Goal: Transaction & Acquisition: Purchase product/service

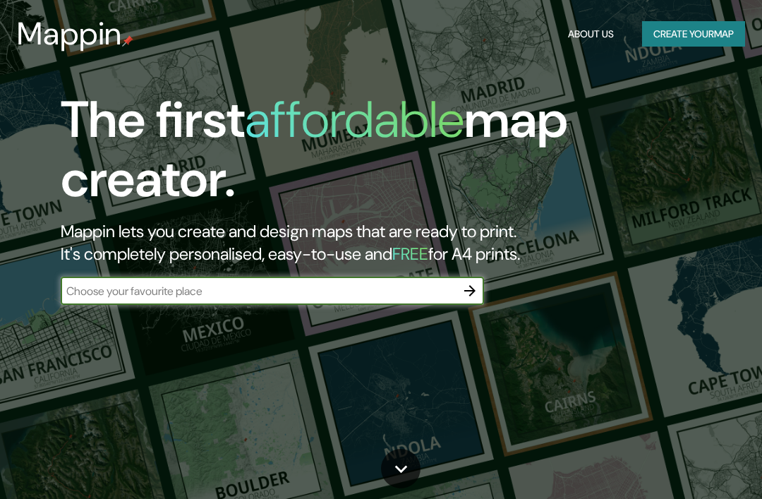
click at [733, 40] on button "Create your map" at bounding box center [693, 34] width 103 height 26
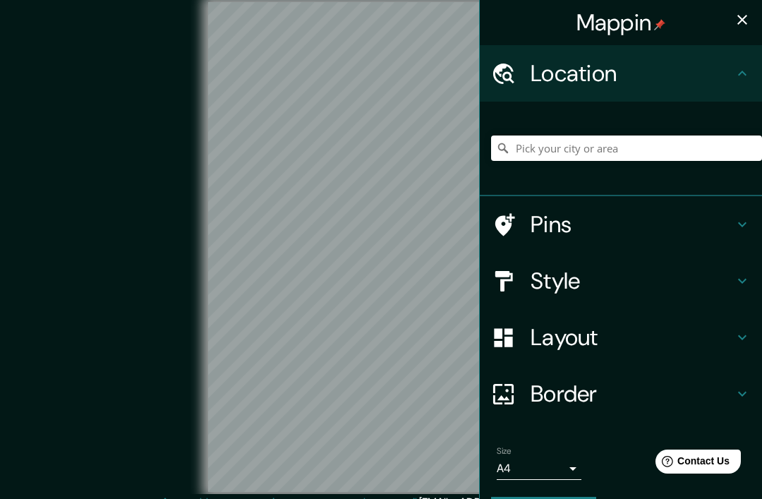
click at [741, 20] on icon "button" at bounding box center [742, 19] width 17 height 17
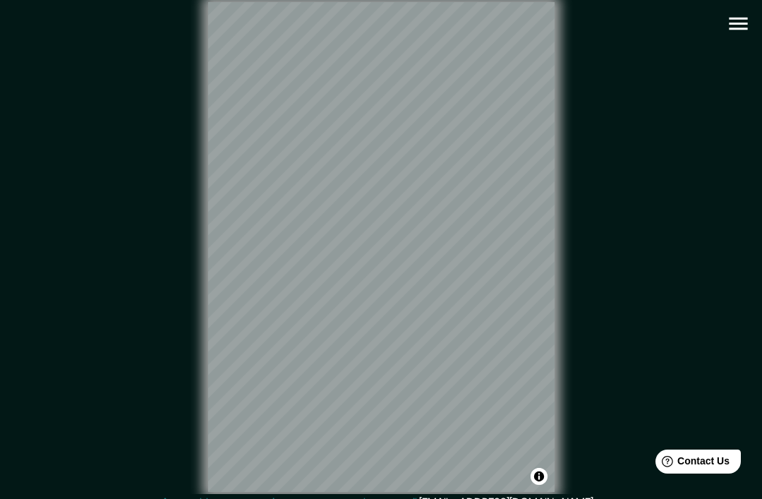
click at [733, 35] on icon "button" at bounding box center [738, 23] width 25 height 25
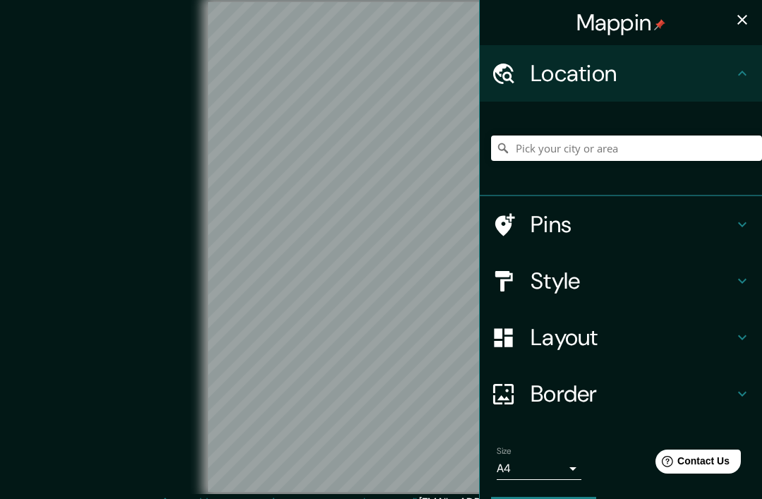
click at [552, 472] on body "Mappin Location Pins Style Layout Border Choose a border. Hint : you can make l…" at bounding box center [381, 249] width 762 height 499
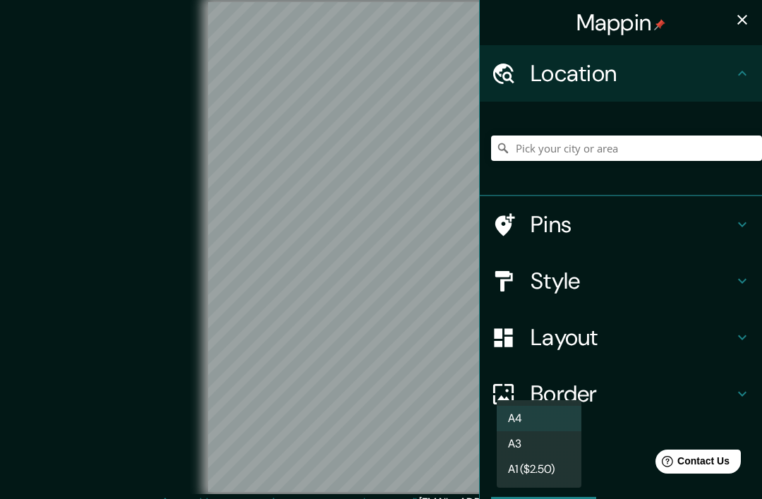
click at [559, 414] on li "A4" at bounding box center [539, 418] width 85 height 25
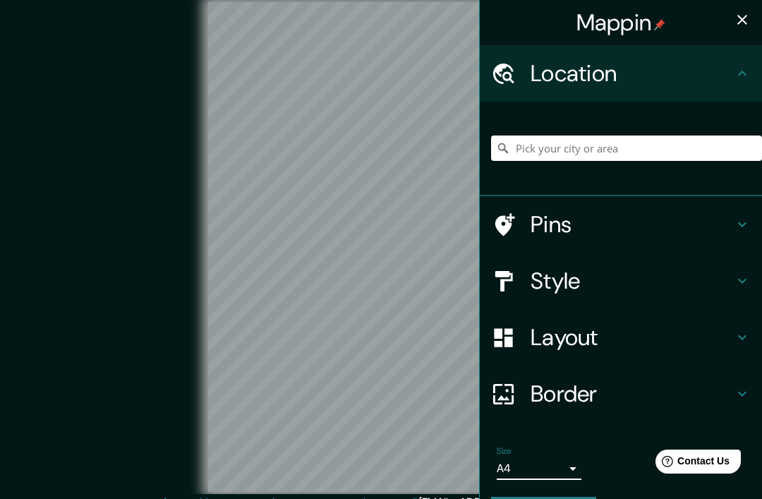
click at [667, 399] on h4 "Border" at bounding box center [632, 394] width 203 height 28
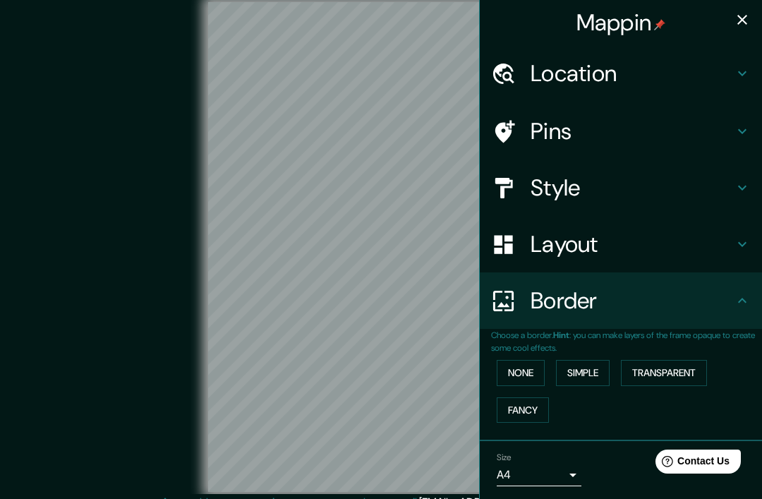
click at [735, 301] on icon at bounding box center [742, 300] width 17 height 17
click at [731, 268] on div "Layout" at bounding box center [621, 244] width 282 height 56
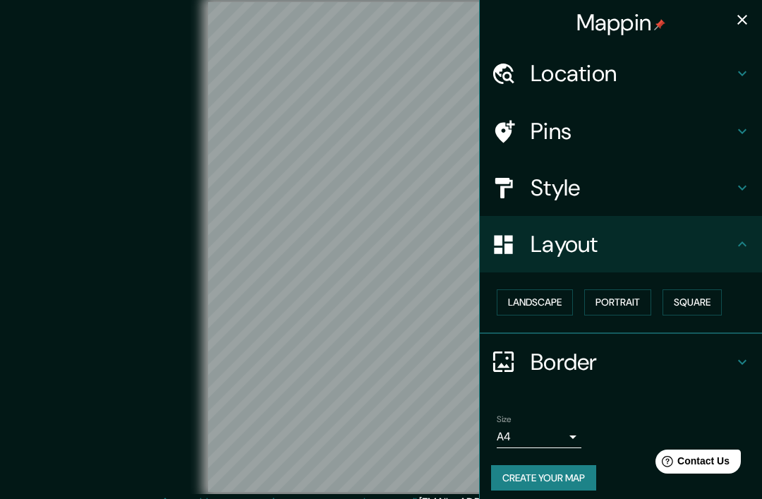
click at [728, 253] on h4 "Layout" at bounding box center [632, 244] width 203 height 28
click at [723, 174] on h4 "Style" at bounding box center [632, 188] width 203 height 28
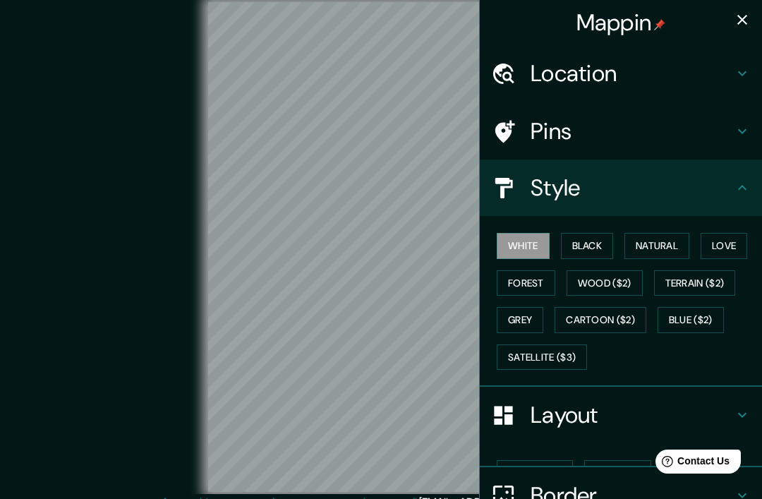
click at [734, 184] on h4 "Style" at bounding box center [632, 188] width 203 height 28
click at [729, 184] on h4 "Style" at bounding box center [632, 188] width 203 height 28
click at [731, 128] on h4 "Pins" at bounding box center [632, 131] width 203 height 28
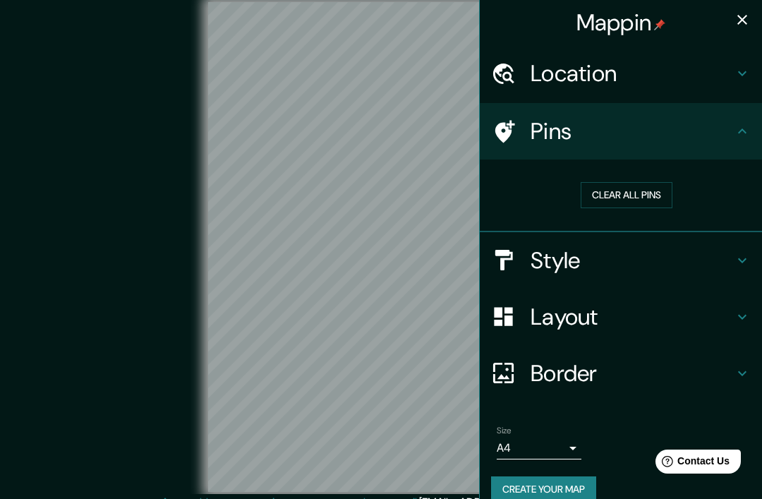
click at [736, 136] on icon at bounding box center [742, 131] width 17 height 17
click at [739, 79] on icon at bounding box center [742, 73] width 17 height 17
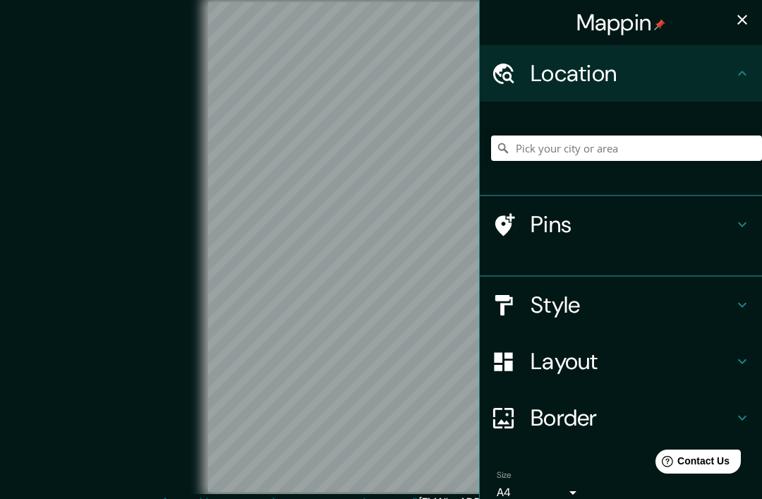
click at [738, 33] on button "button" at bounding box center [743, 20] width 28 height 28
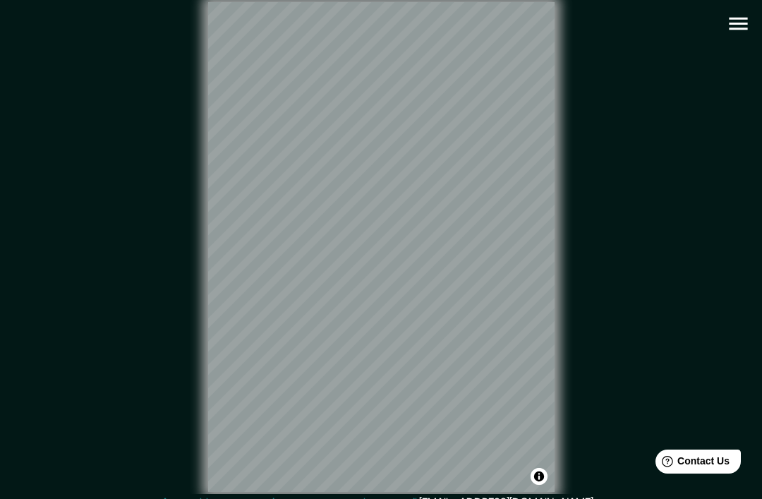
click at [738, 36] on button "button" at bounding box center [739, 24] width 36 height 36
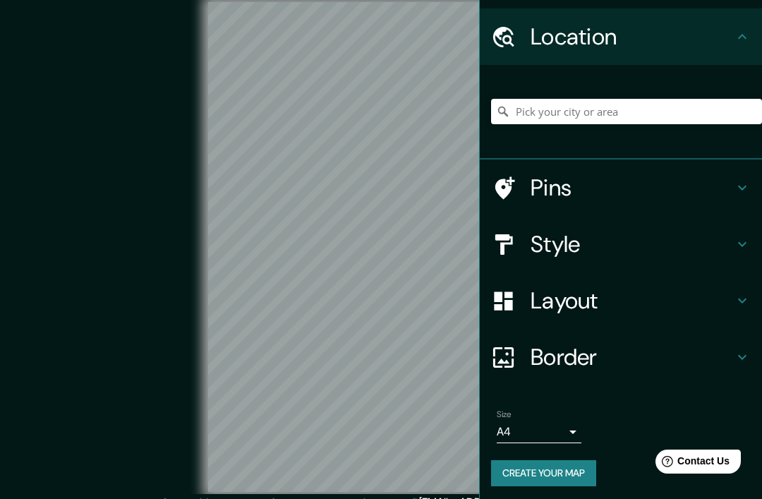
click at [646, 361] on h4 "Border" at bounding box center [632, 357] width 203 height 28
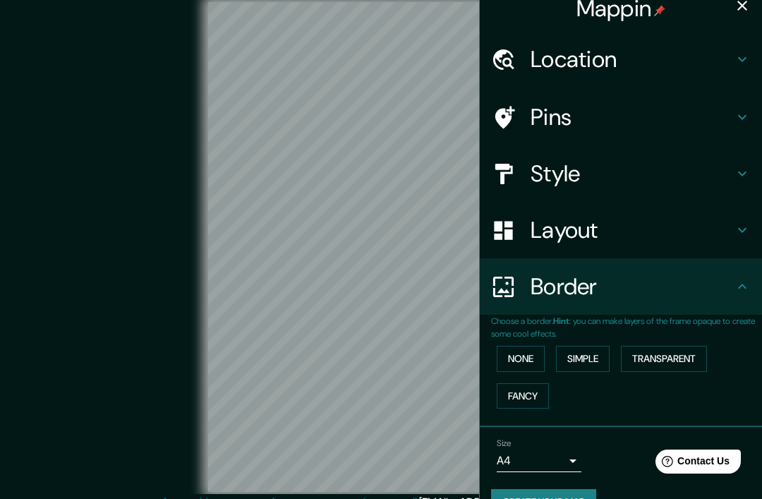
click at [734, 289] on h4 "Border" at bounding box center [632, 287] width 203 height 28
click at [726, 287] on h4 "Border" at bounding box center [632, 287] width 203 height 28
click at [743, 254] on div "Layout" at bounding box center [621, 230] width 282 height 56
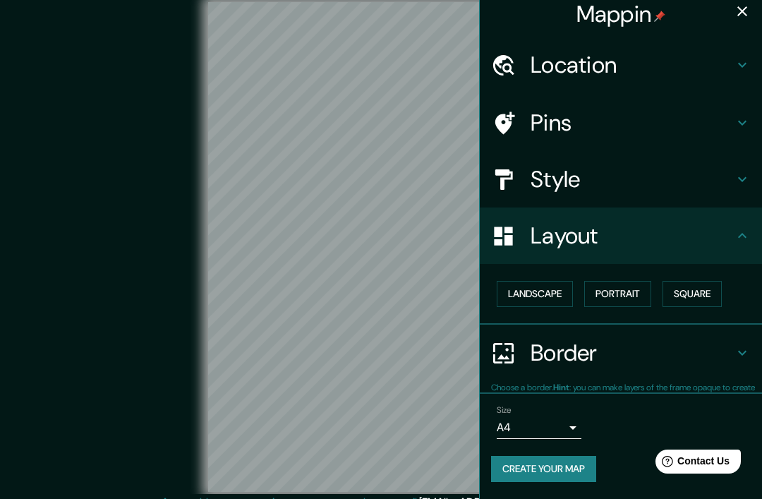
scroll to position [4, 0]
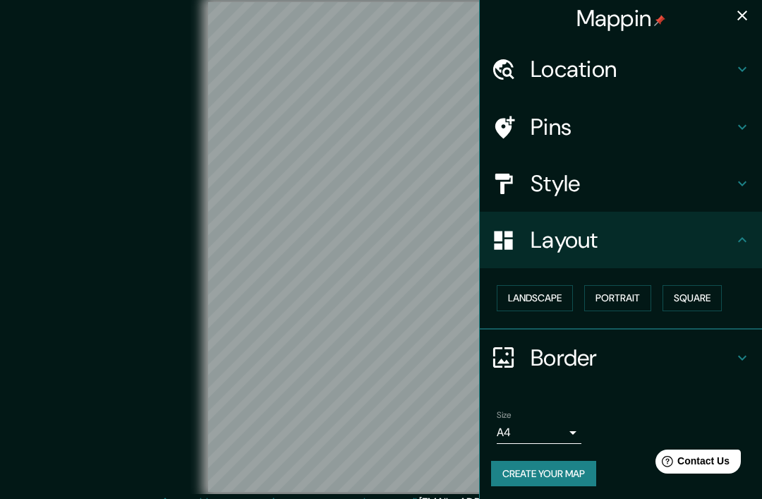
click at [734, 237] on h4 "Layout" at bounding box center [632, 240] width 203 height 28
click at [730, 116] on h4 "Pins" at bounding box center [632, 127] width 203 height 28
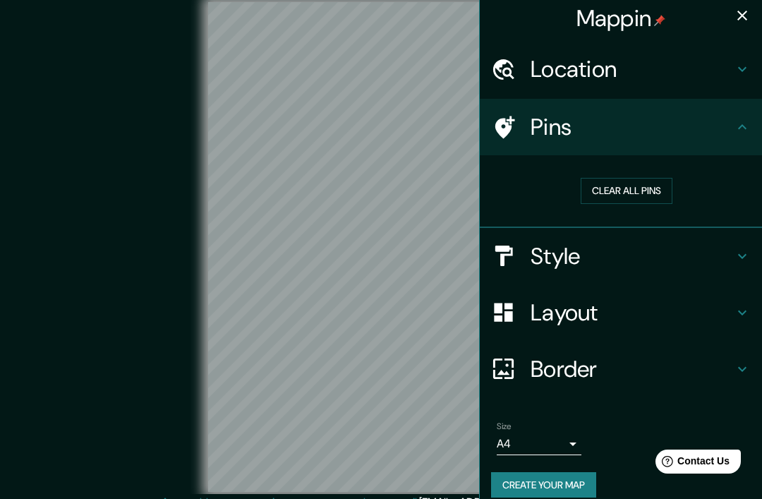
click at [739, 122] on icon at bounding box center [742, 127] width 17 height 17
click at [736, 112] on div "Pins" at bounding box center [621, 127] width 282 height 56
click at [747, 73] on icon at bounding box center [742, 69] width 17 height 17
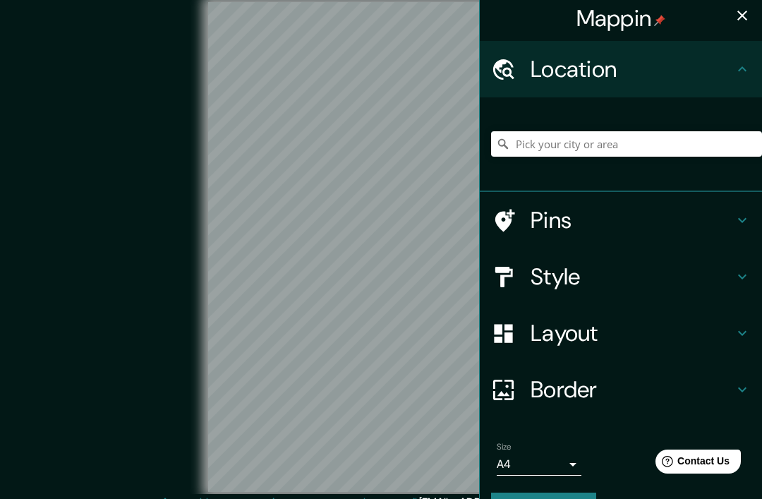
click at [739, 75] on icon at bounding box center [742, 69] width 17 height 17
click at [754, 10] on button "button" at bounding box center [743, 15] width 28 height 28
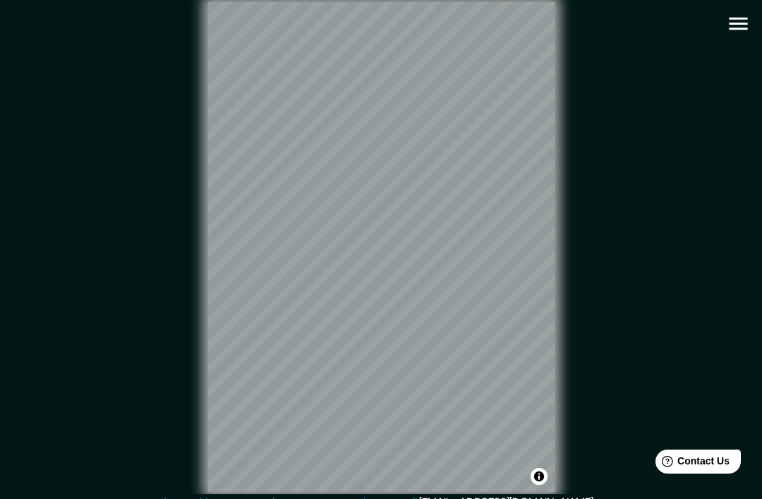
click at [752, 28] on button "button" at bounding box center [739, 24] width 36 height 36
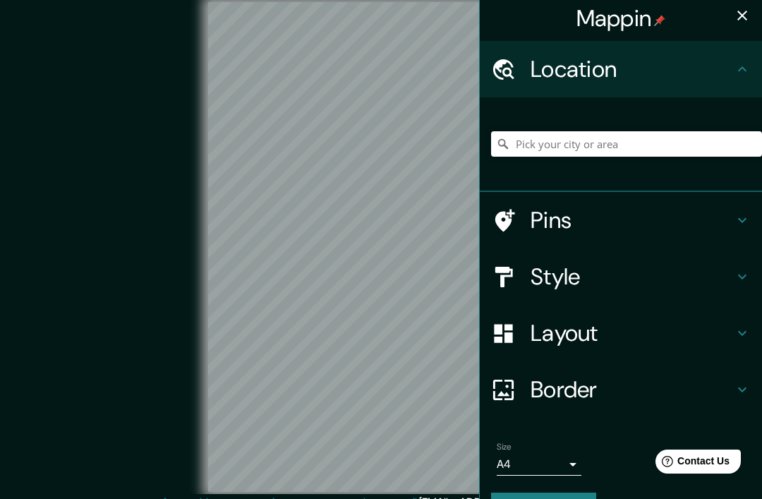
click at [750, 27] on button "button" at bounding box center [743, 15] width 28 height 28
